Goal: Information Seeking & Learning: Learn about a topic

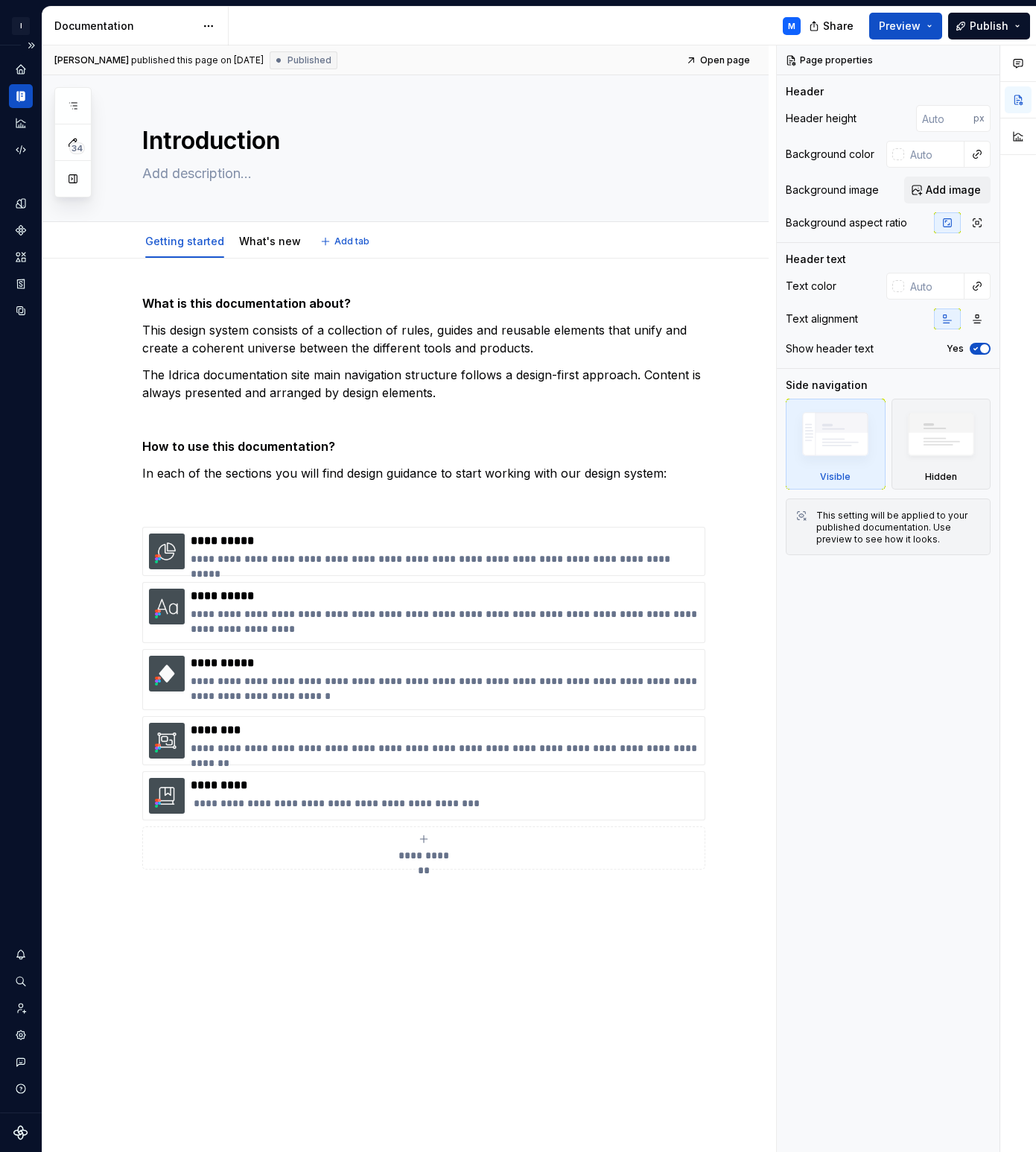
scroll to position [2, 0]
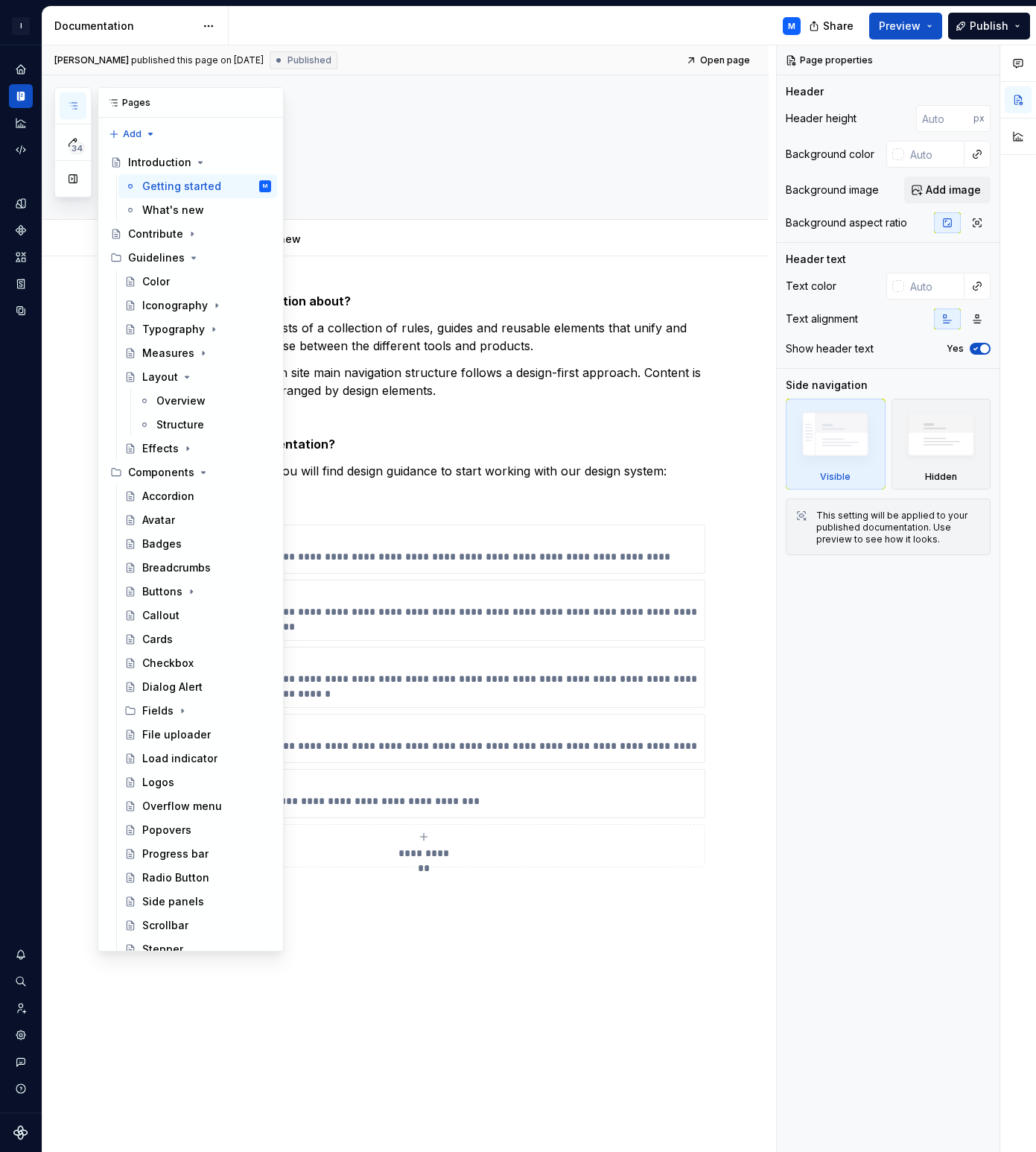
click at [73, 105] on icon "button" at bounding box center [73, 106] width 8 height 6
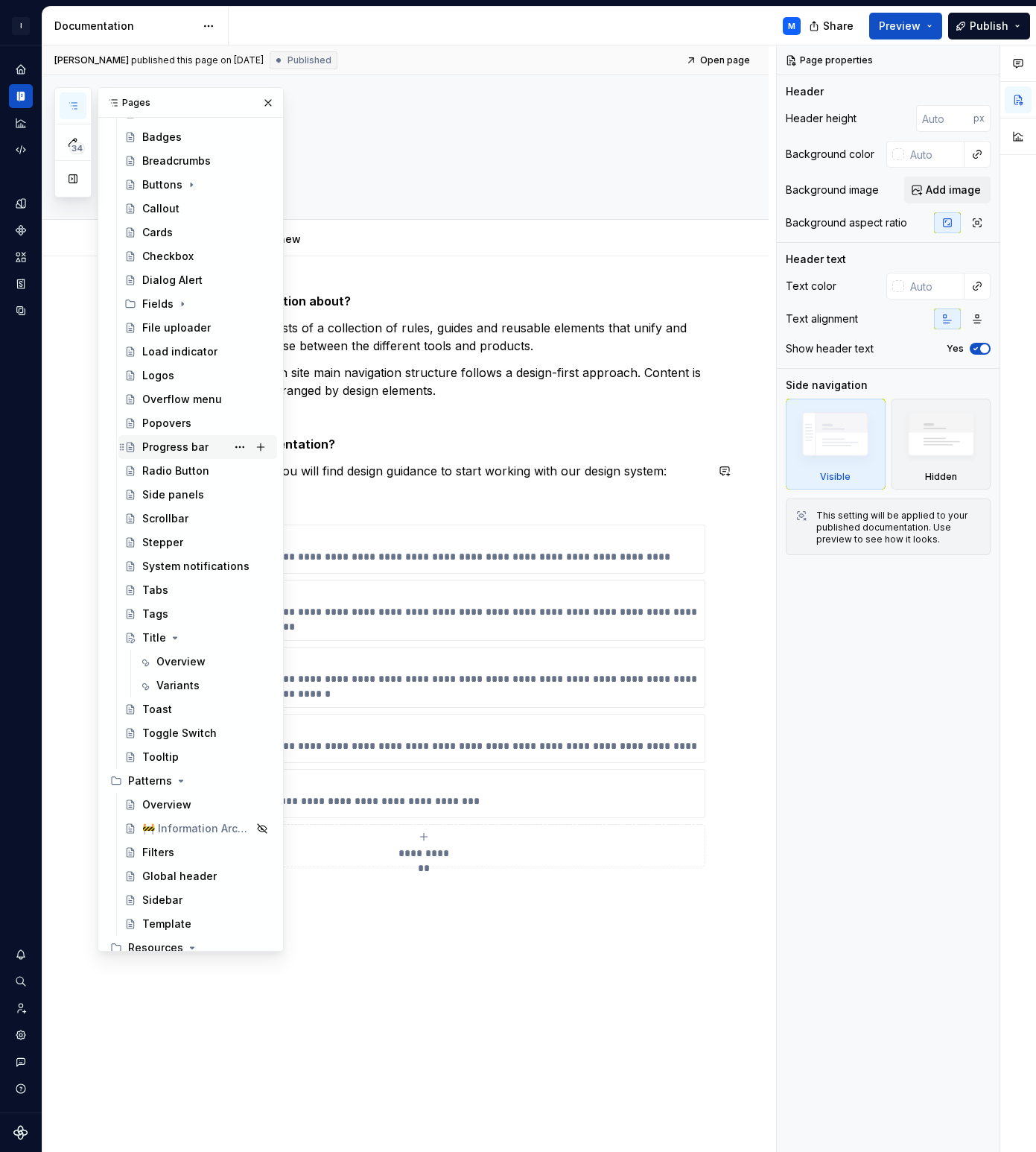
scroll to position [0, 0]
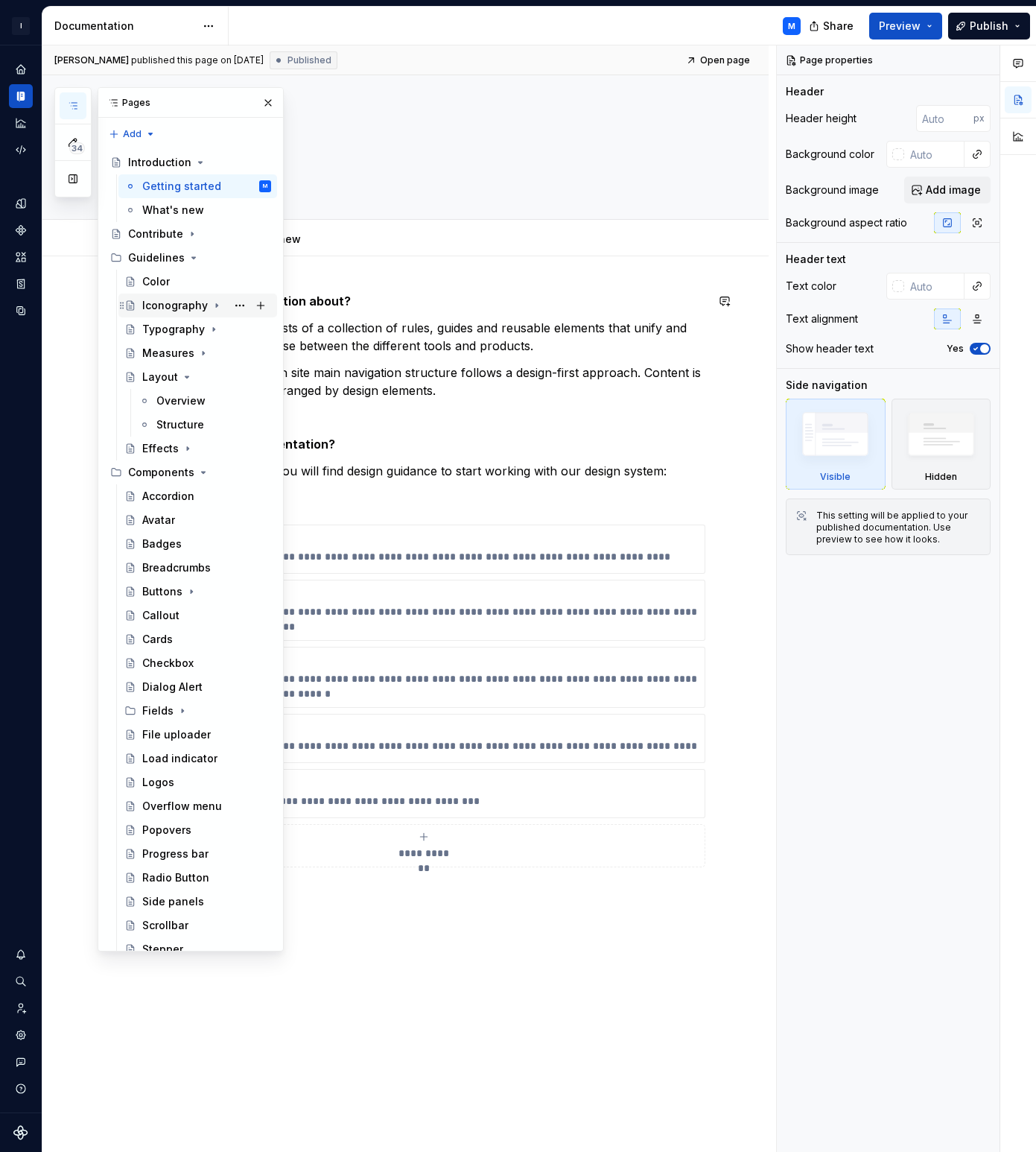
click at [167, 303] on div "Iconography" at bounding box center [175, 305] width 65 height 15
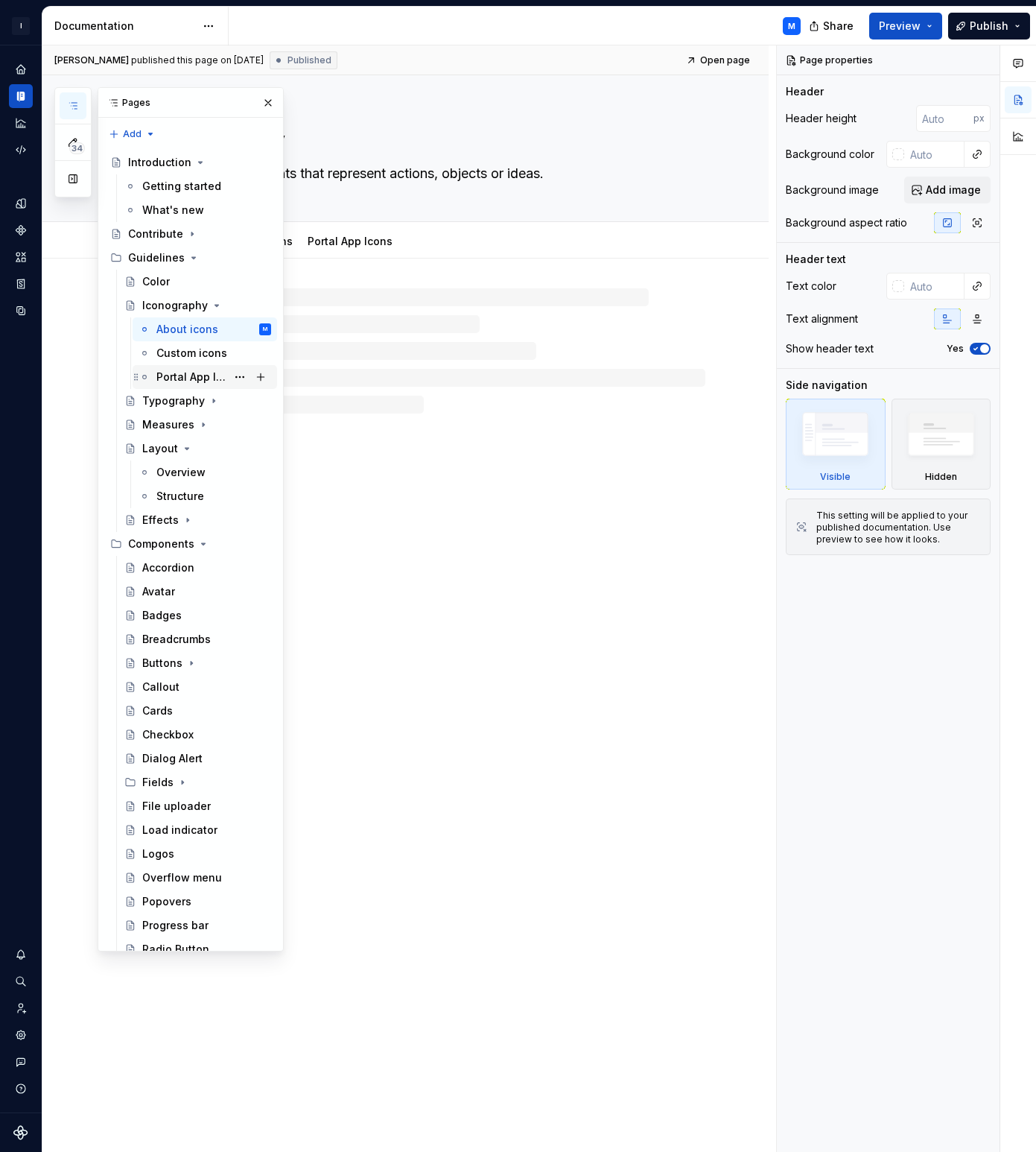
click at [196, 377] on div "Portal App Icons" at bounding box center [192, 376] width 70 height 15
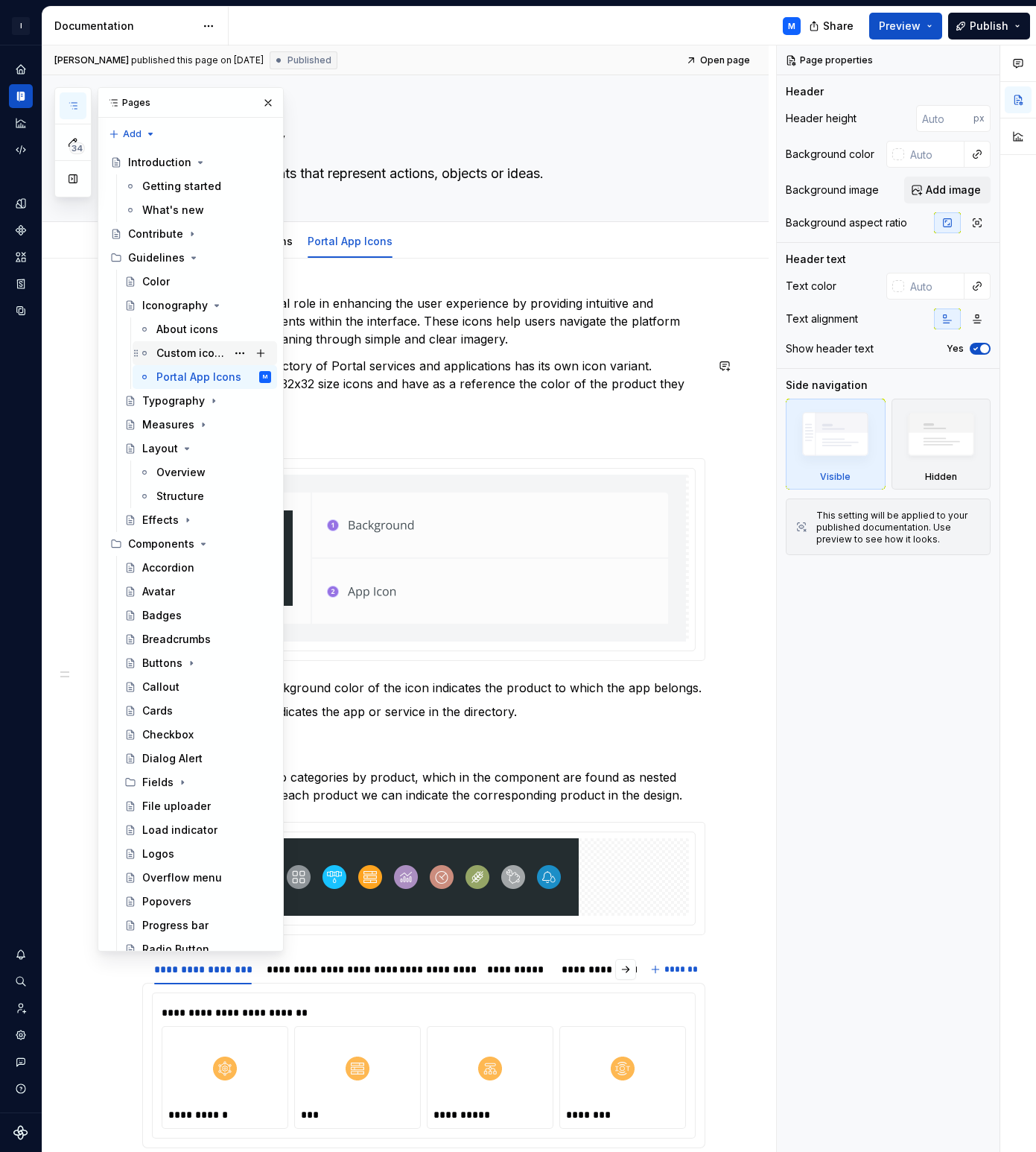
click at [189, 352] on div "Custom icons" at bounding box center [192, 352] width 70 height 15
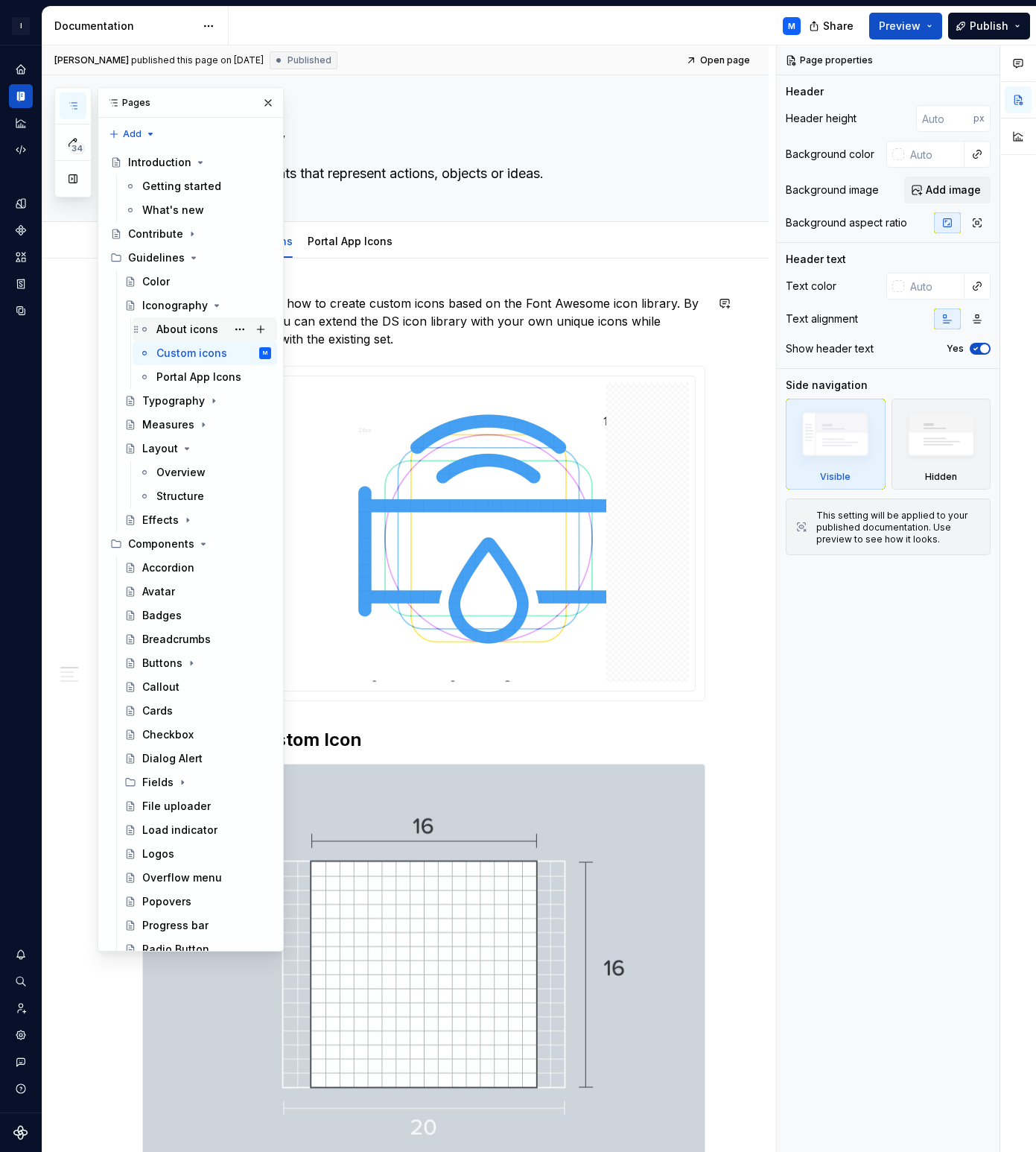
click at [190, 335] on div "About icons" at bounding box center [188, 329] width 62 height 15
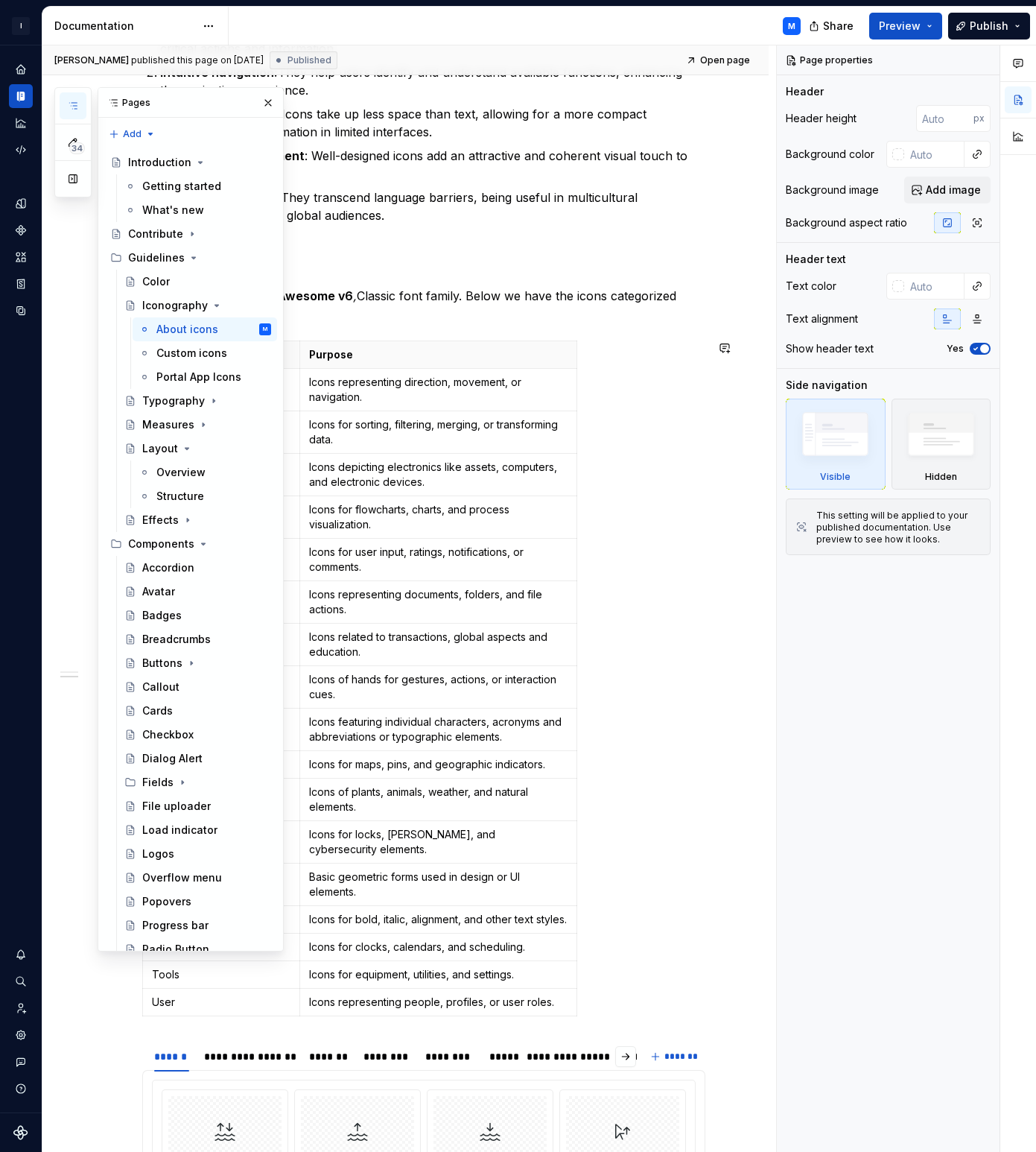
scroll to position [519, 0]
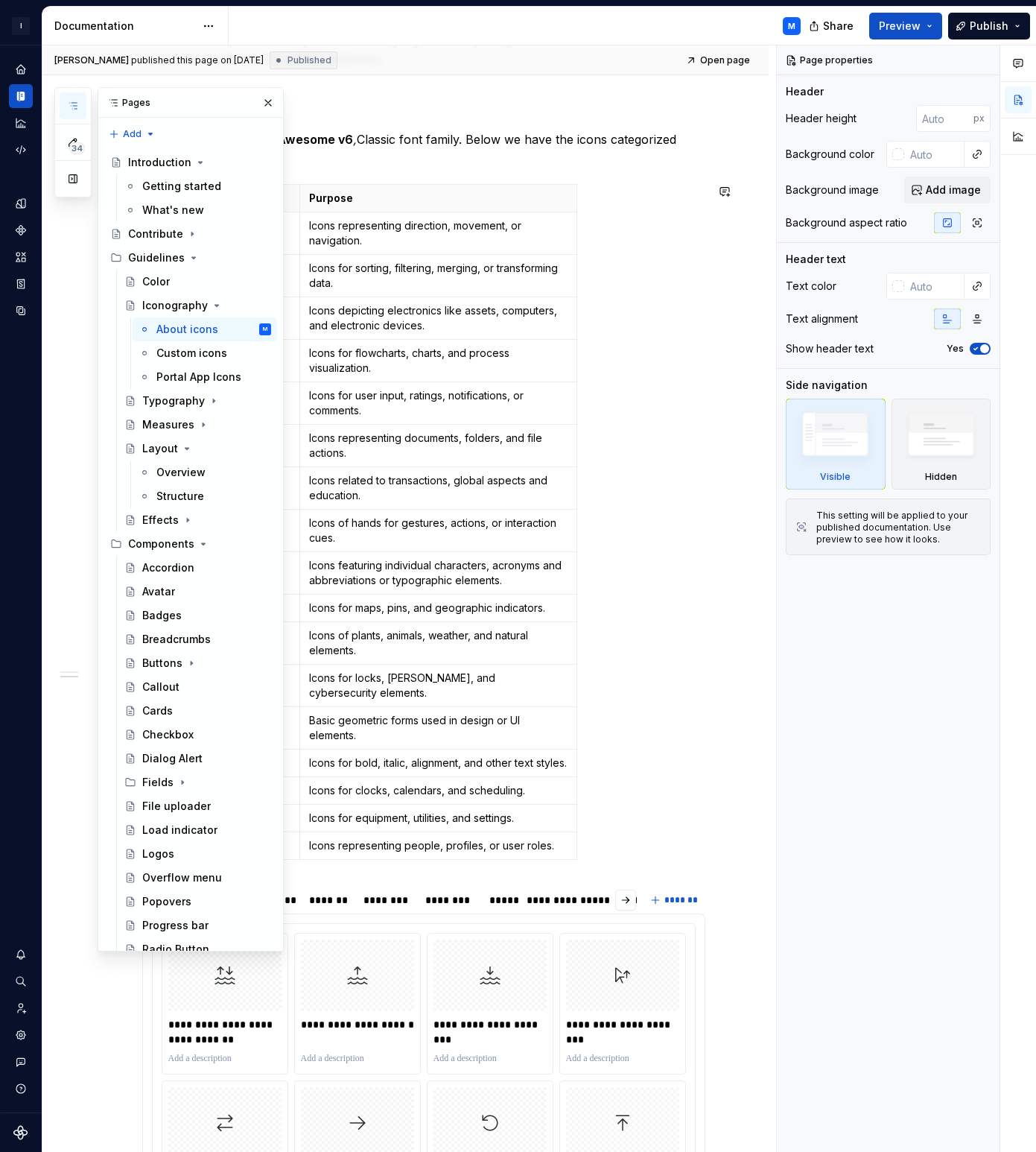
click at [670, 630] on div "Icon group/ Category Purpose Arrows Icons representing direction, movement, or …" at bounding box center [424, 525] width 563 height 682
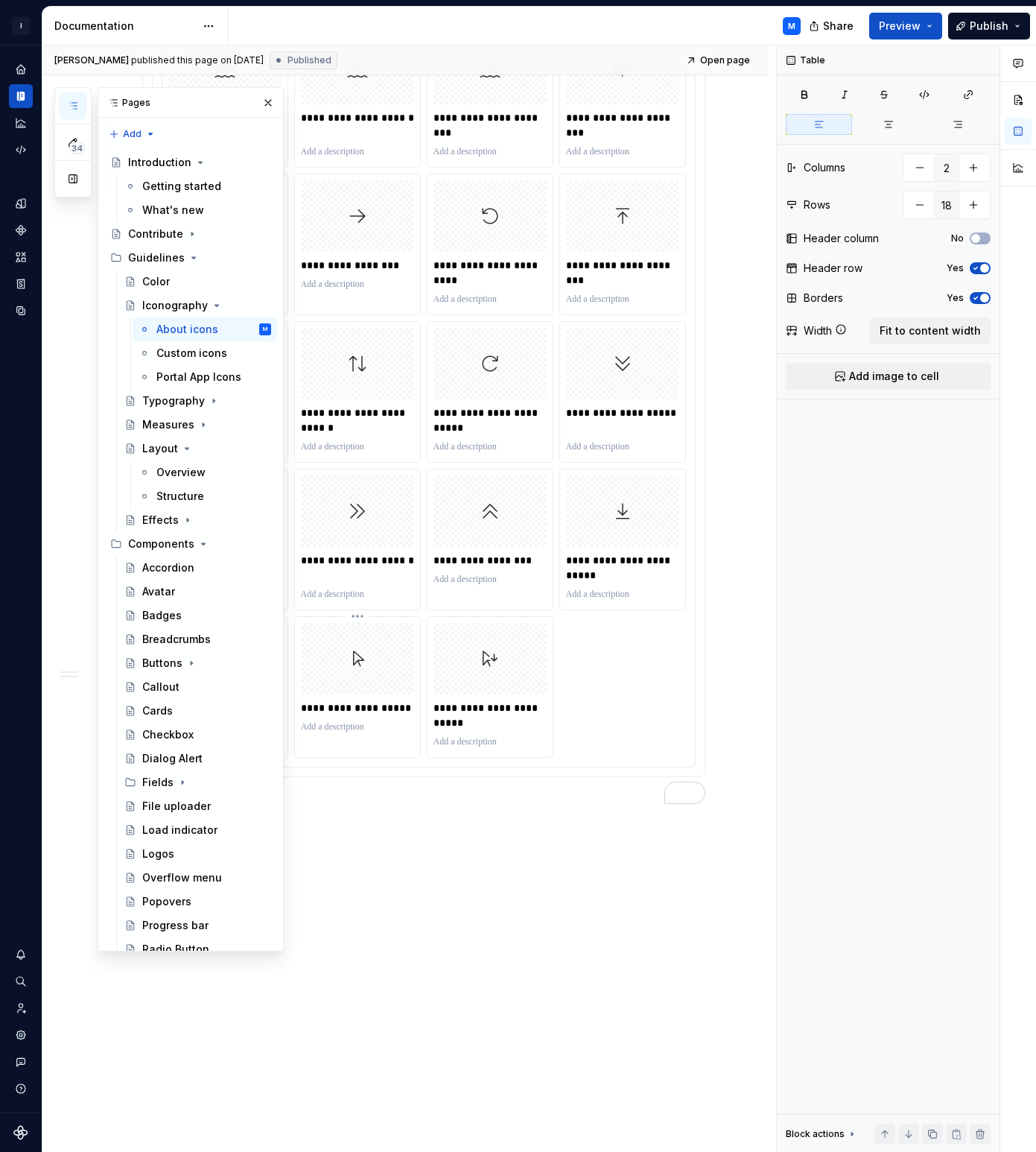
scroll to position [1440, 0]
click at [199, 356] on div "Custom icons" at bounding box center [192, 352] width 70 height 15
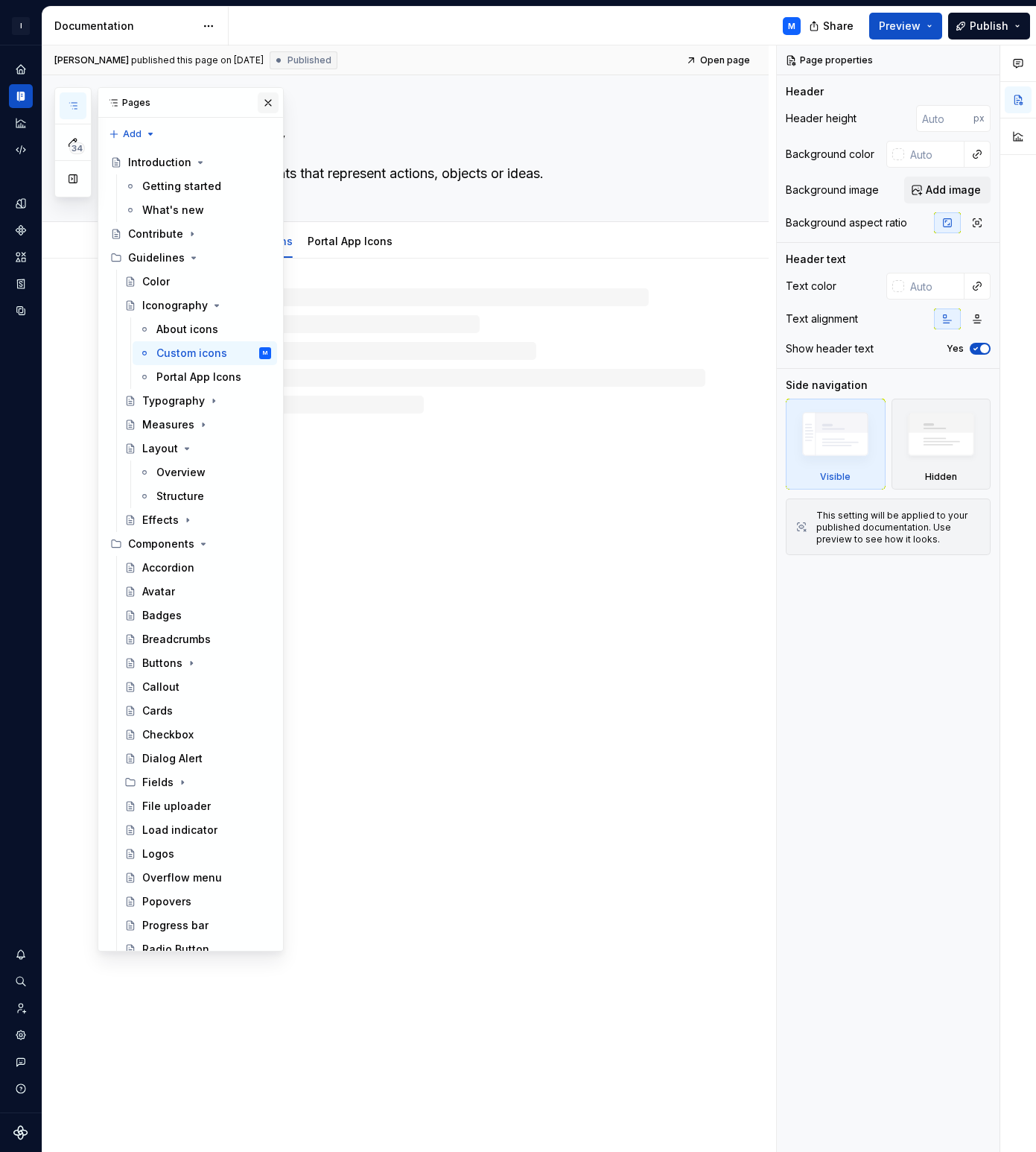
click at [265, 103] on button "button" at bounding box center [268, 102] width 21 height 21
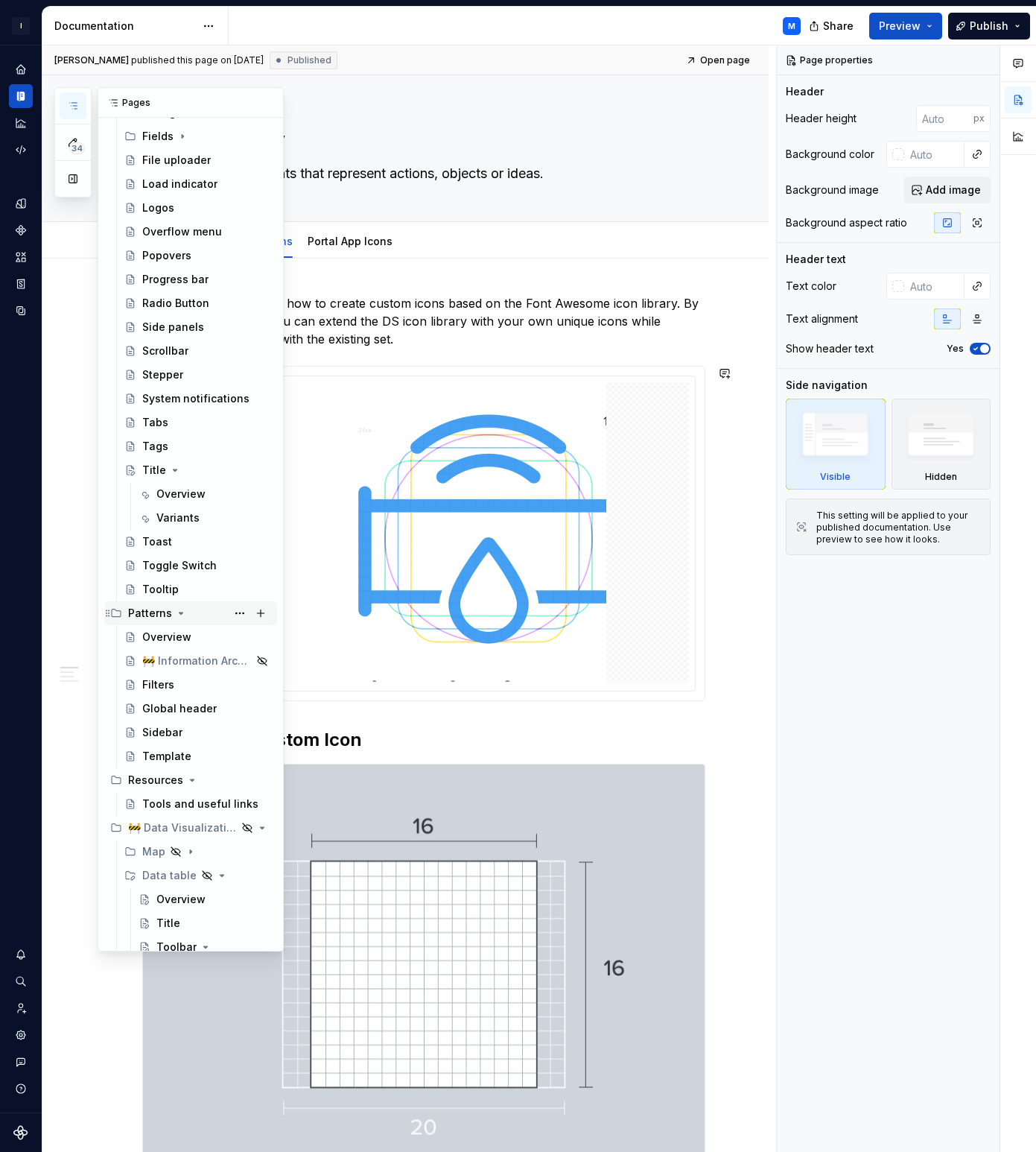
scroll to position [647, 0]
click at [186, 732] on div "Sidebar" at bounding box center [206, 731] width 129 height 21
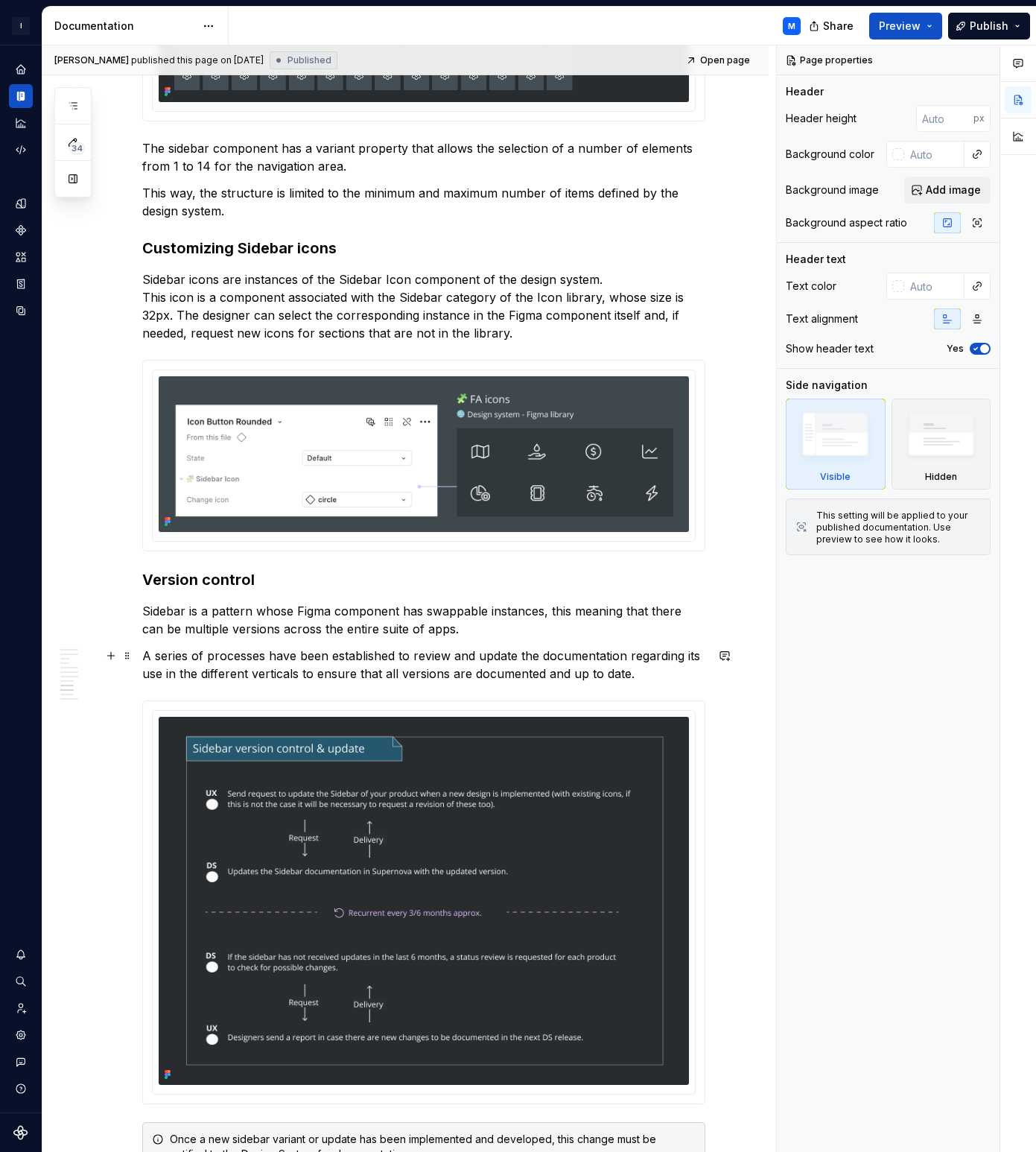
scroll to position [5163, 0]
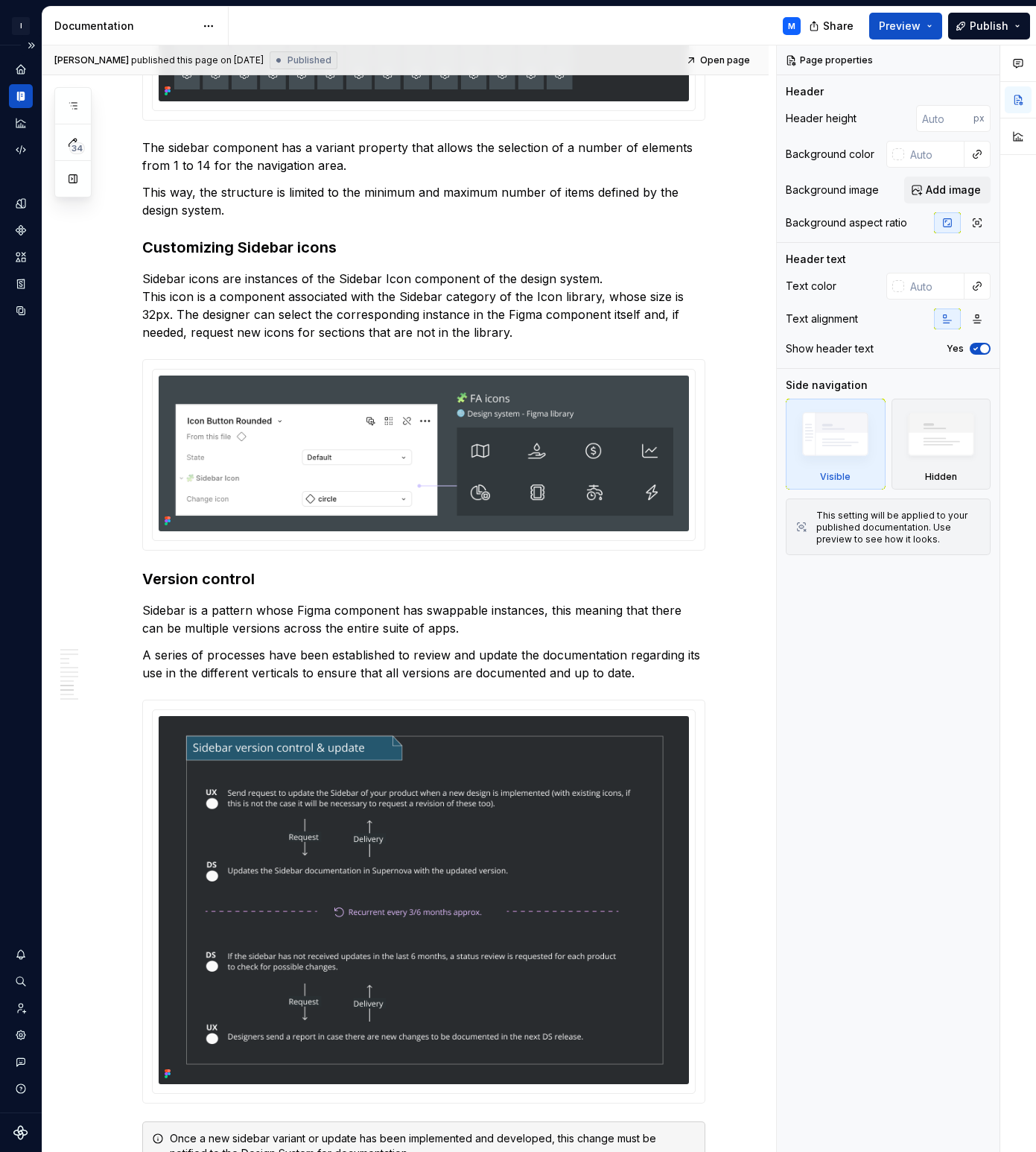
type textarea "*"
